Goal: Contribute content: Add original content to the website for others to see

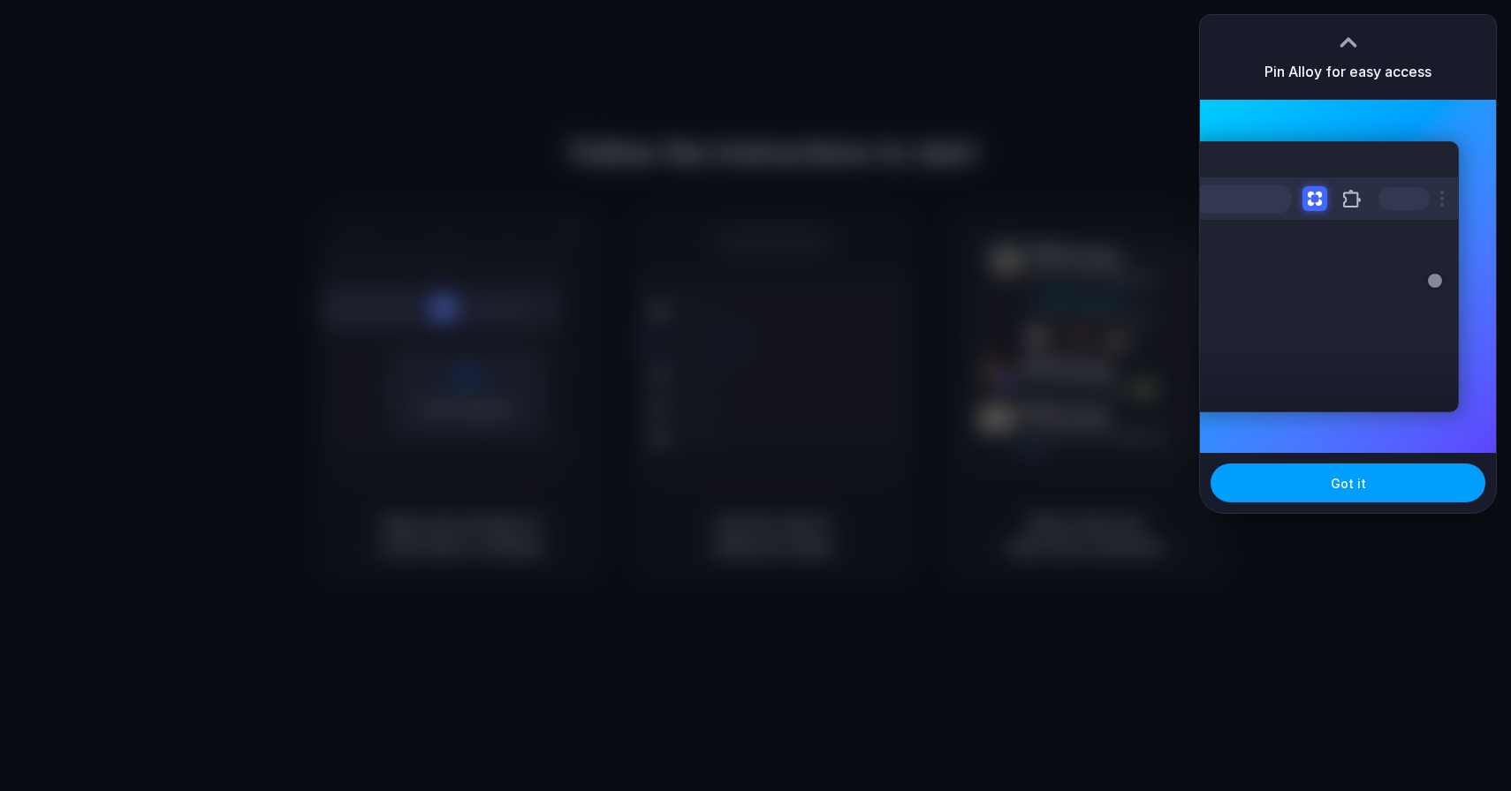
click at [1329, 473] on button "Got it" at bounding box center [1347, 483] width 275 height 39
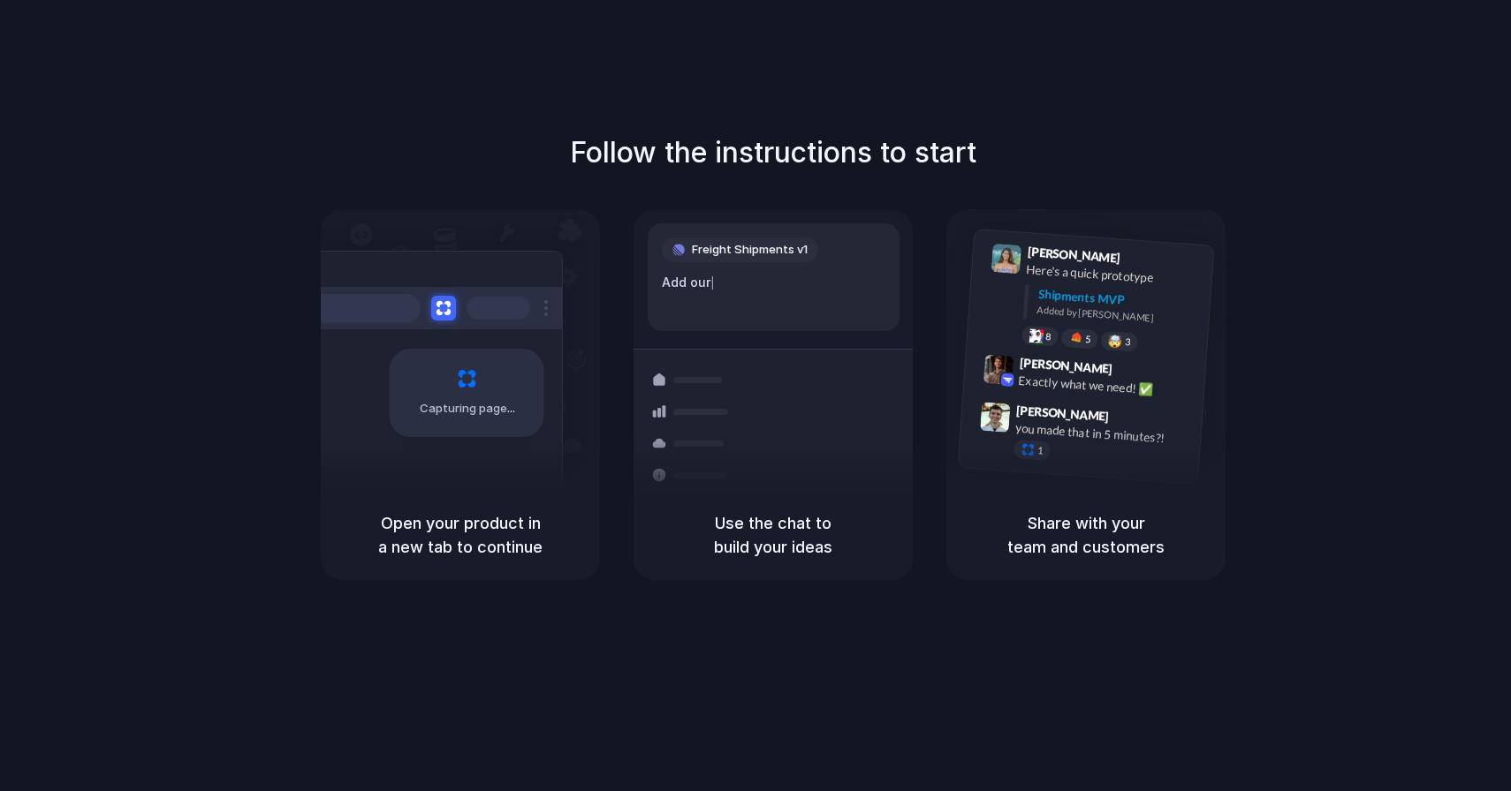
click at [1391, 161] on div "Follow the instructions to start Capturing page Open your product in a new tab …" at bounding box center [773, 356] width 1511 height 449
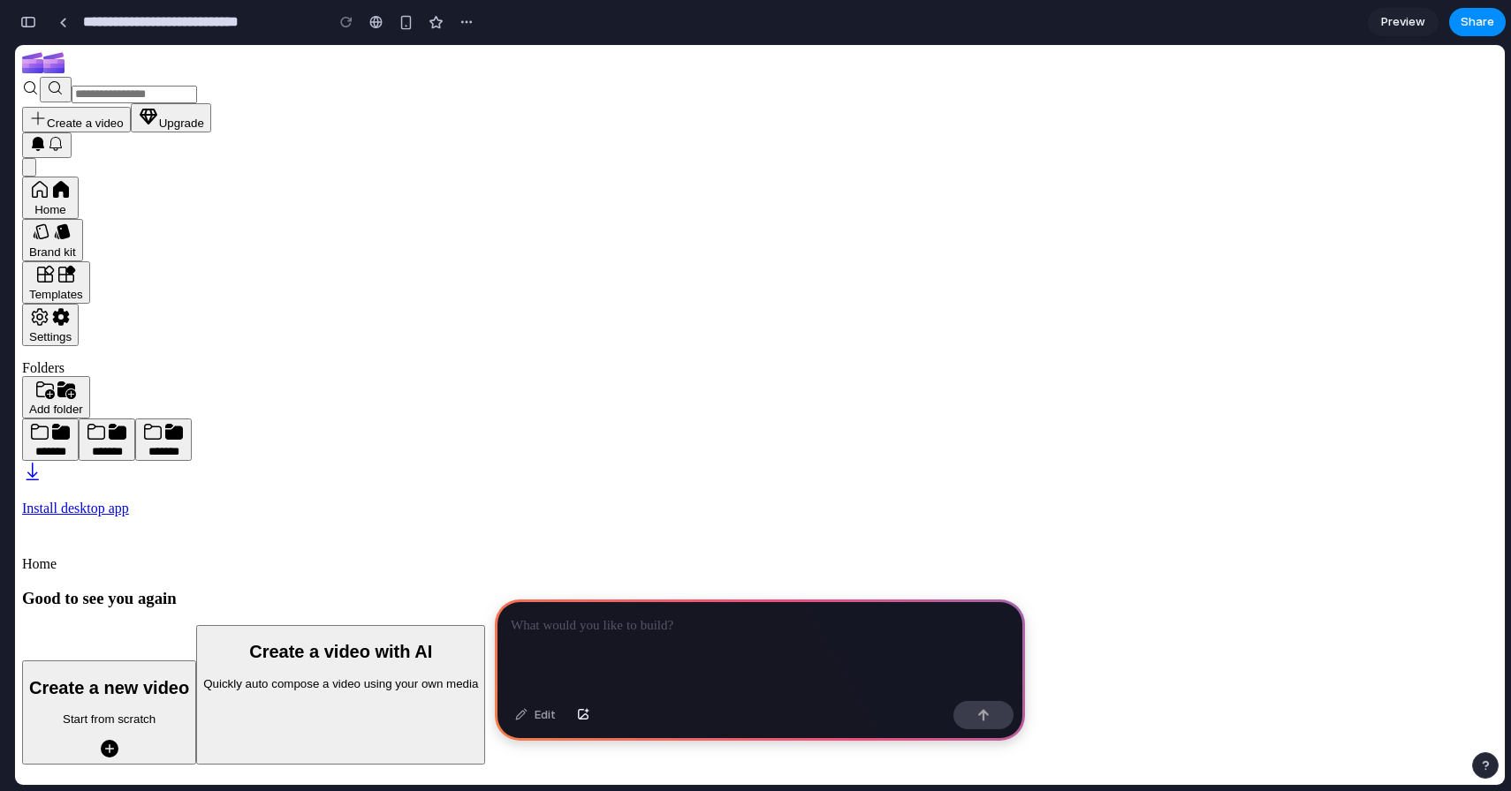
click at [478, 702] on icon "button" at bounding box center [340, 730] width 275 height 57
click at [709, 645] on div at bounding box center [760, 647] width 530 height 95
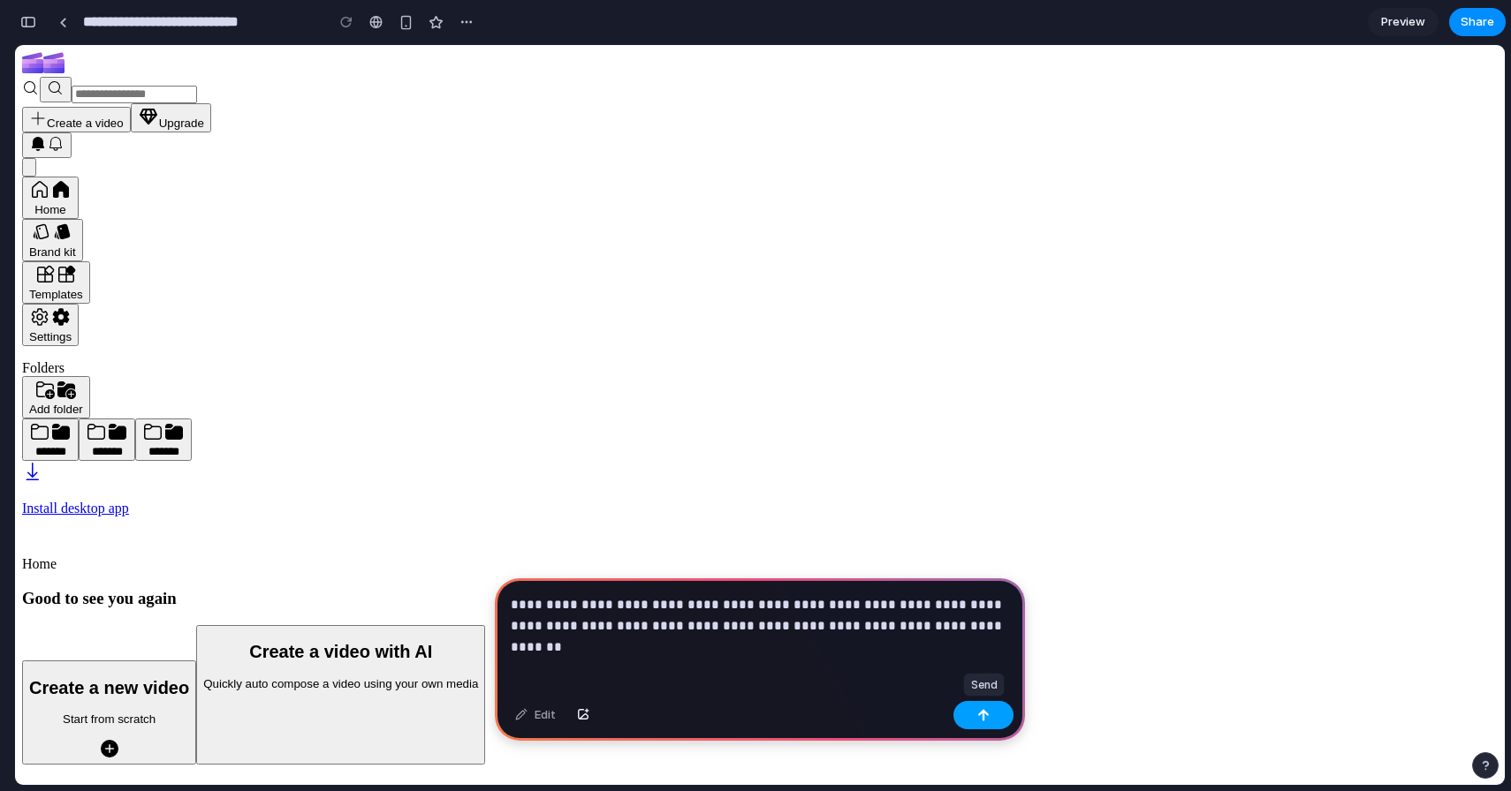
click at [973, 713] on button "button" at bounding box center [983, 715] width 60 height 28
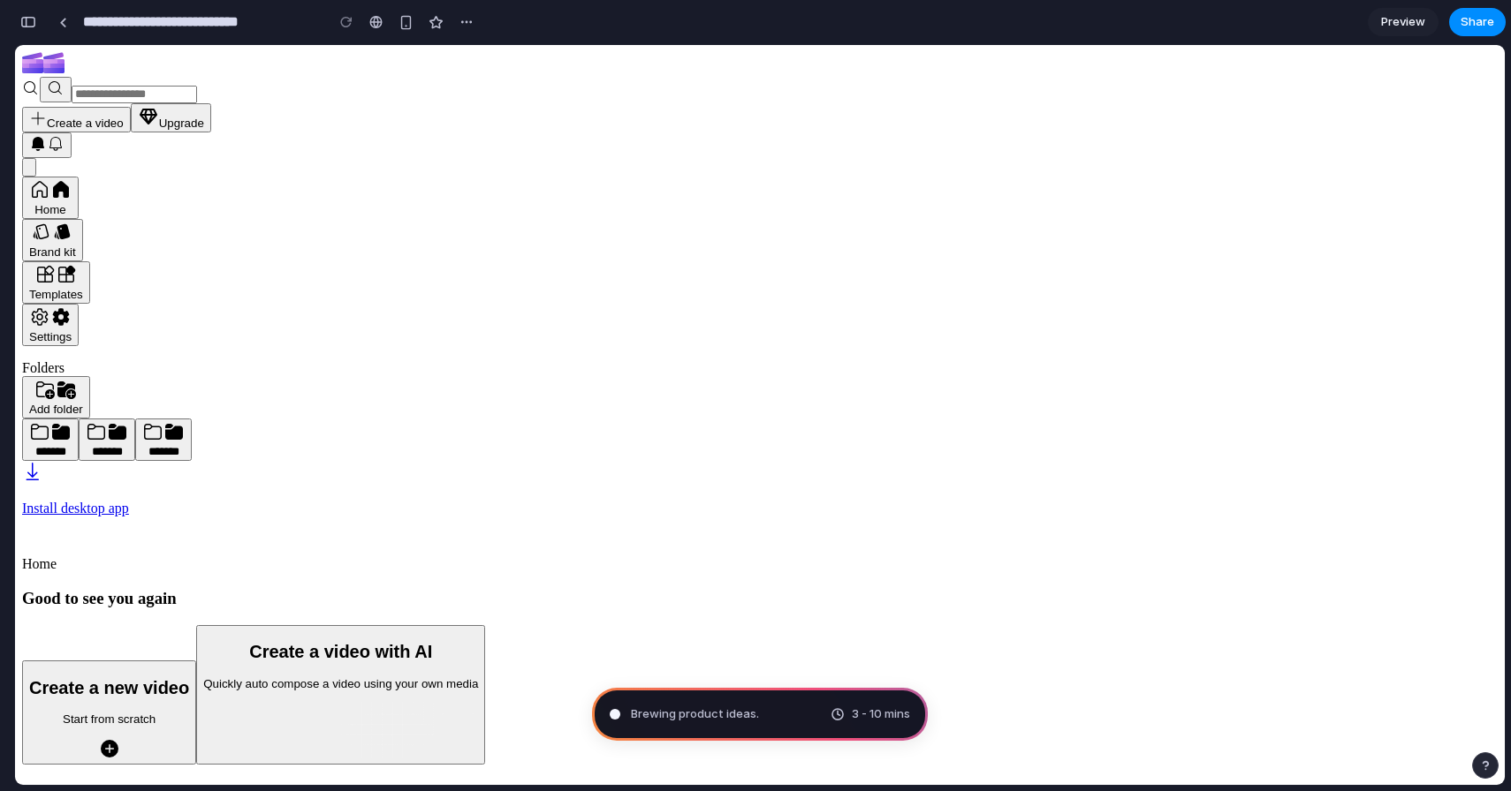
type input "**********"
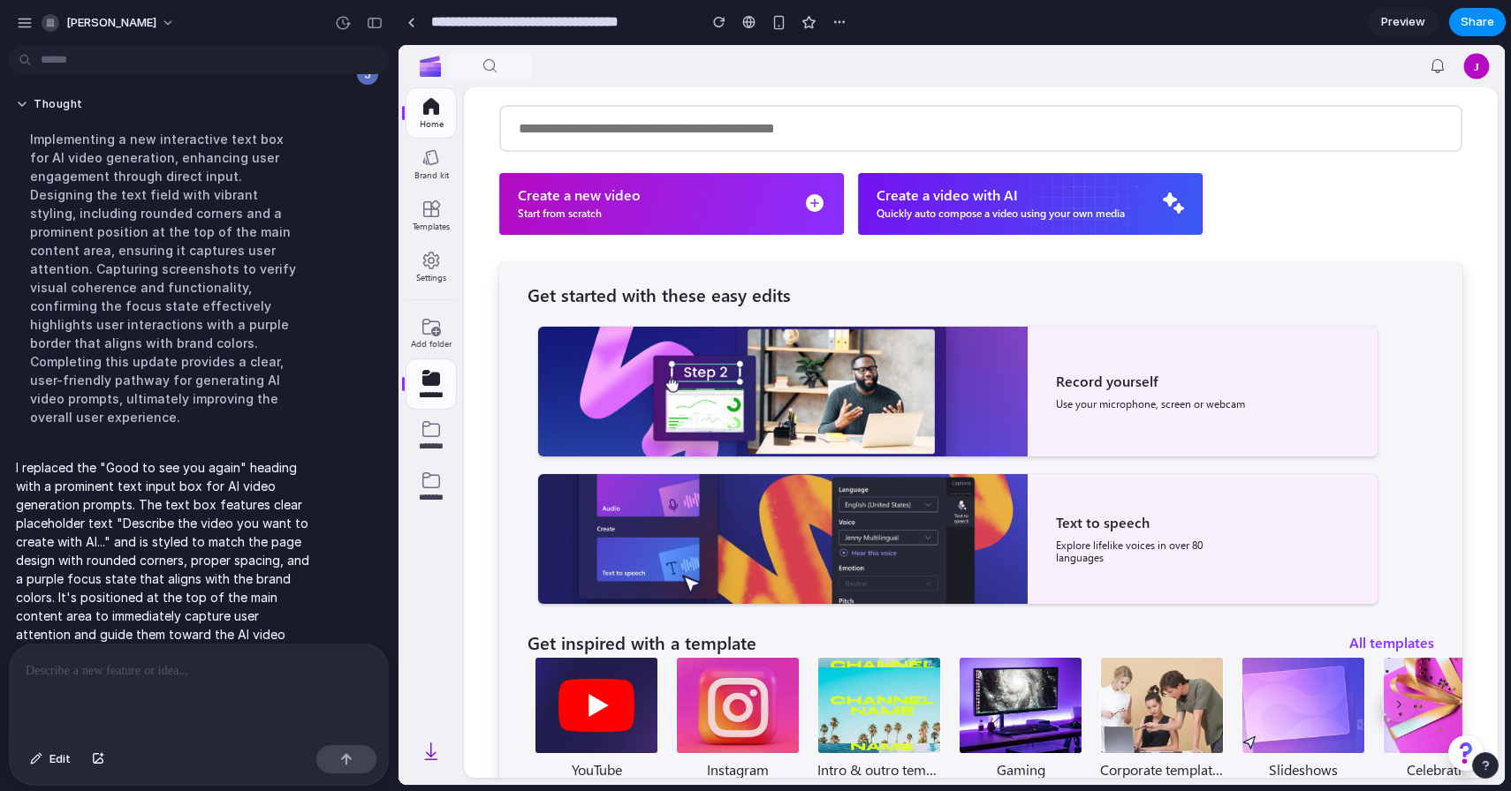
click at [636, 126] on input "text" at bounding box center [980, 128] width 963 height 47
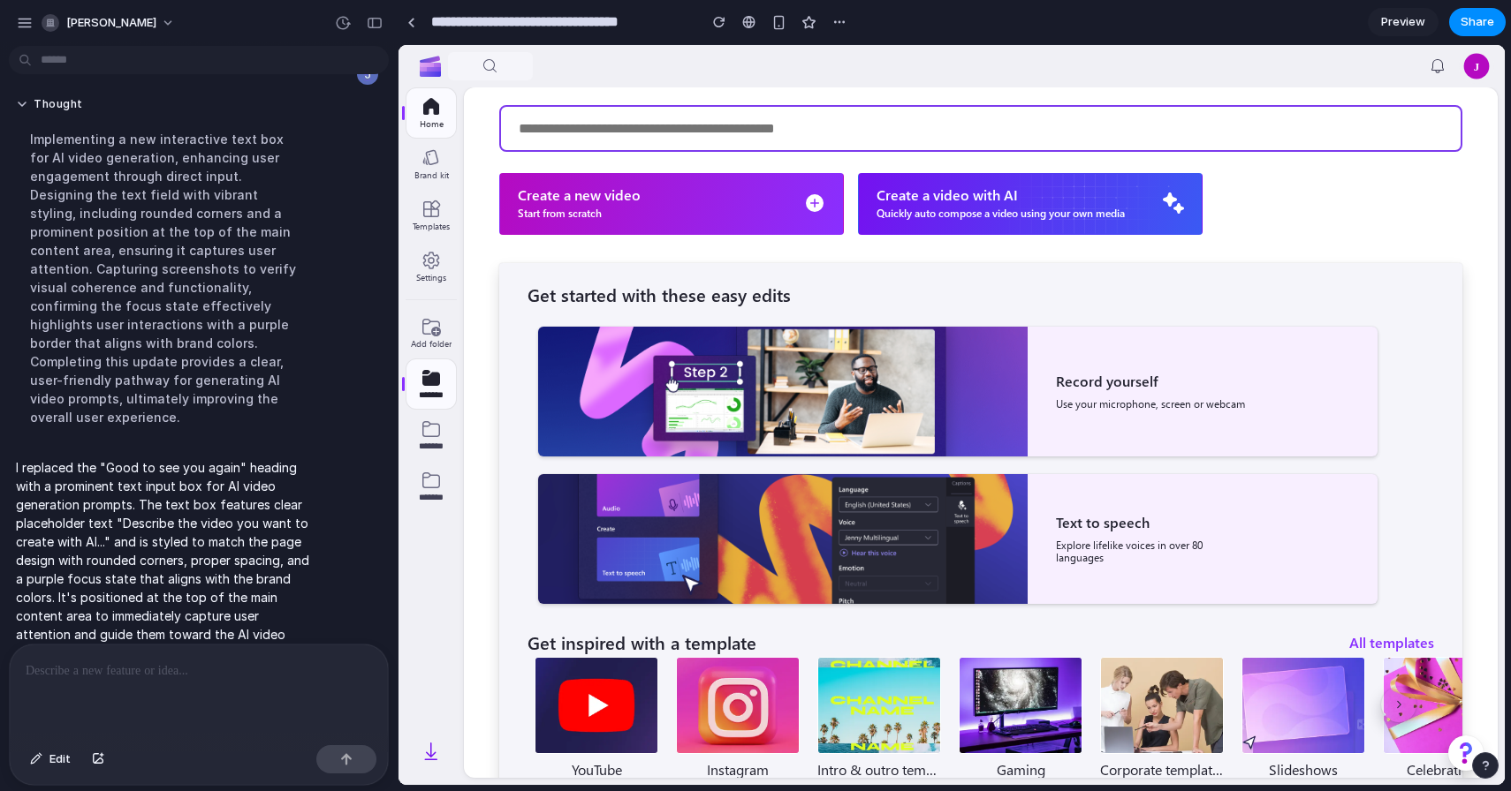
click at [739, 138] on input "text" at bounding box center [980, 128] width 963 height 47
